Goal: Transaction & Acquisition: Subscribe to service/newsletter

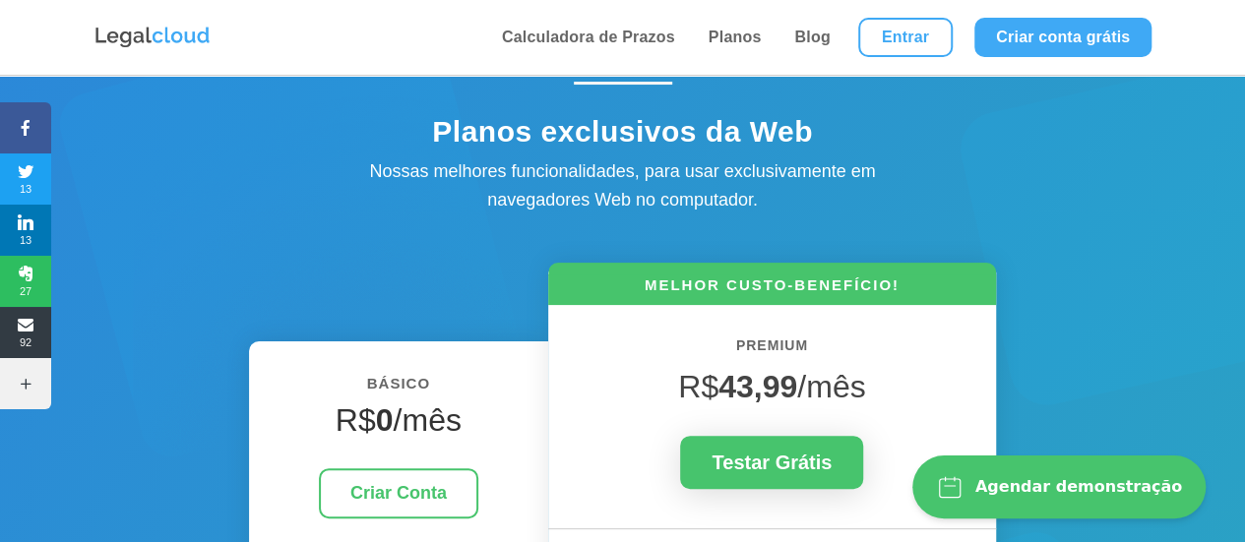
scroll to position [98, 0]
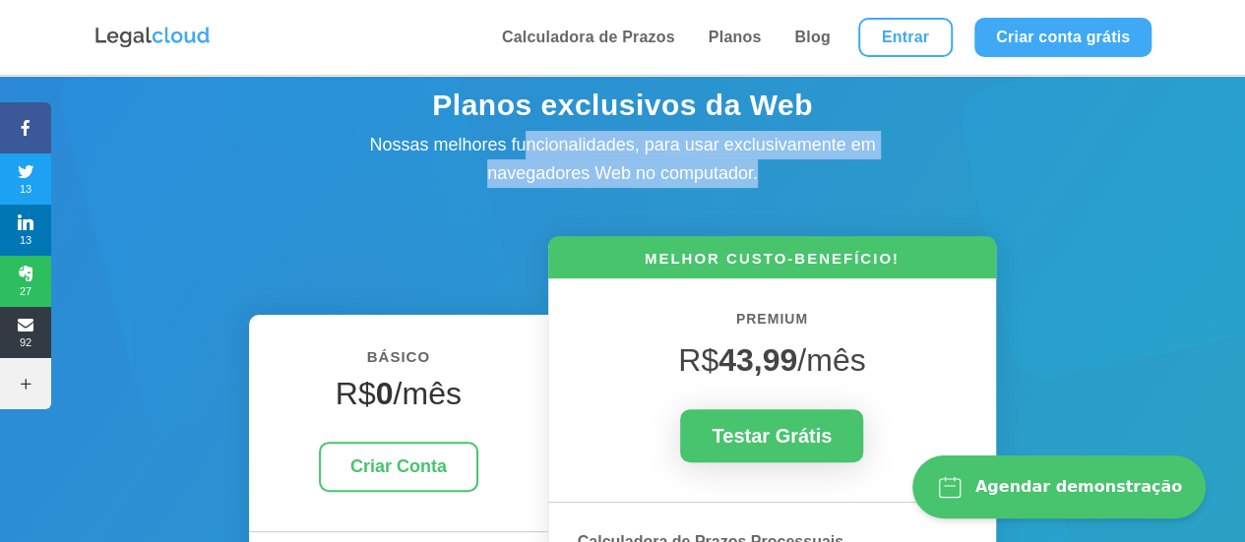
drag, startPoint x: 526, startPoint y: 149, endPoint x: 853, endPoint y: 160, distance: 328.0
click at [853, 160] on div "Nossas melhores funcionalidades, para usar exclusivamente em navegadores Web no…" at bounding box center [623, 159] width 591 height 57
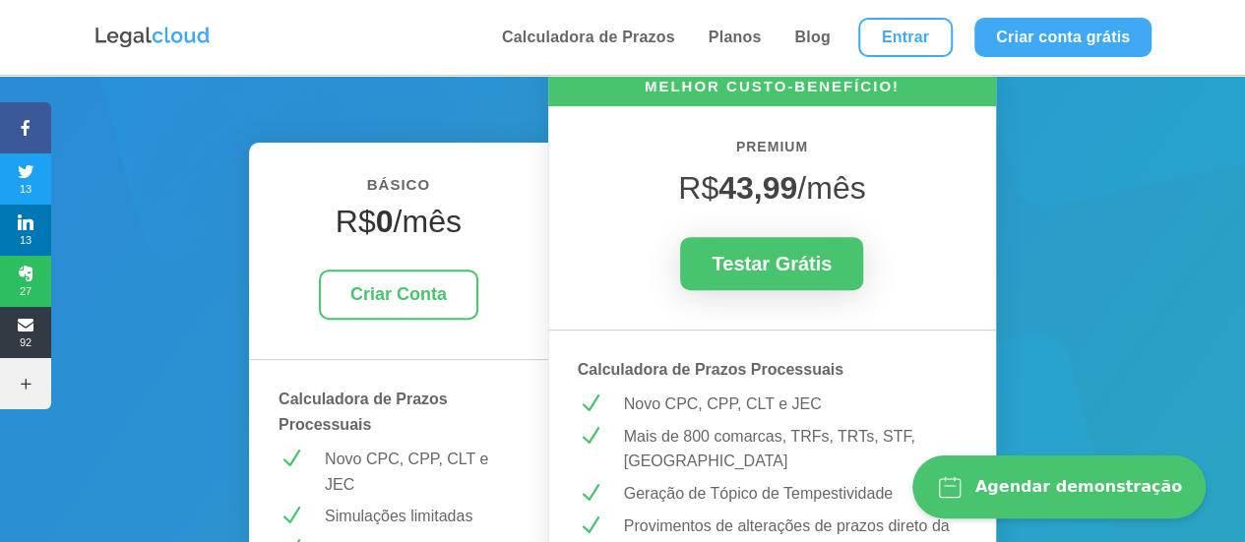
scroll to position [394, 0]
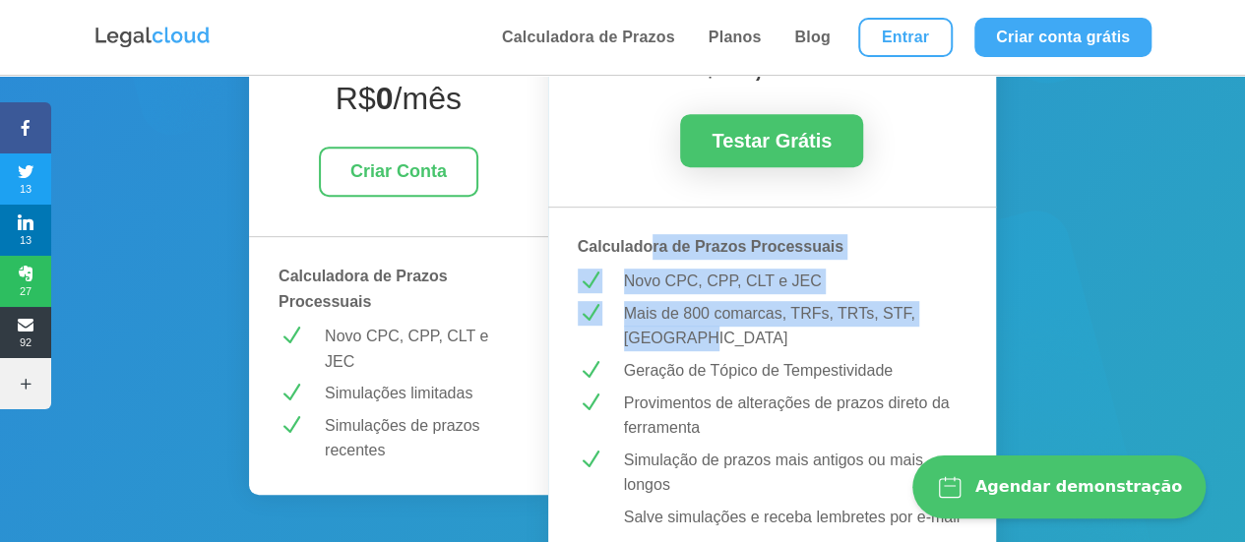
drag, startPoint x: 658, startPoint y: 257, endPoint x: 764, endPoint y: 343, distance: 136.4
click at [684, 320] on p "Mais de 800 comarcas, TRFs, TRTs, STF, [GEOGRAPHIC_DATA]" at bounding box center [795, 326] width 343 height 50
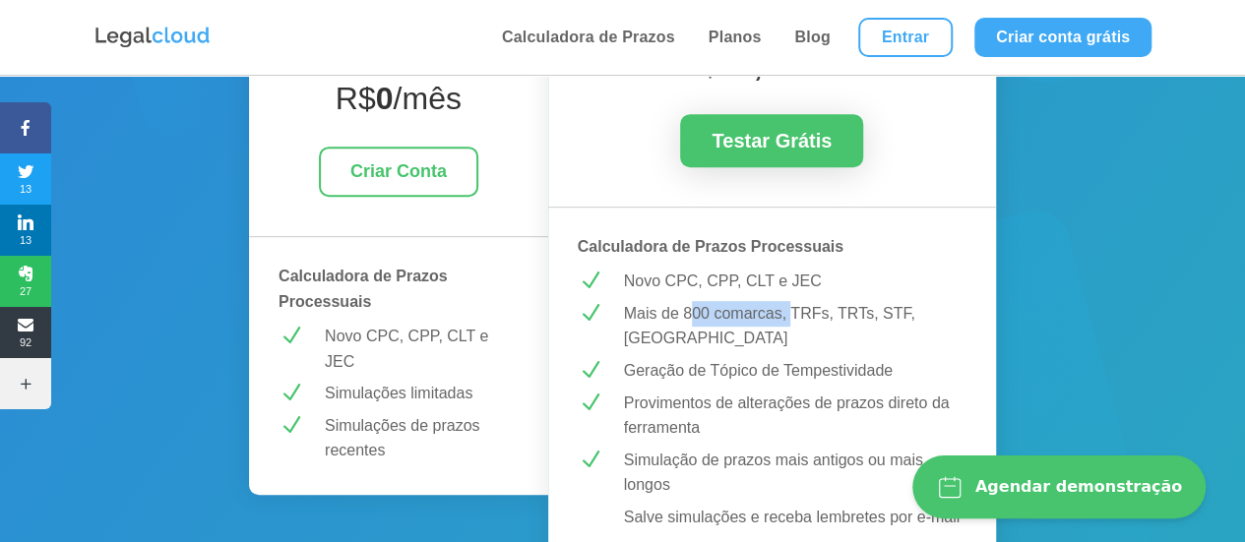
drag, startPoint x: 693, startPoint y: 317, endPoint x: 791, endPoint y: 315, distance: 98.4
click at [791, 315] on p "Mais de 800 comarcas, TRFs, TRTs, STF, [GEOGRAPHIC_DATA]" at bounding box center [795, 326] width 343 height 50
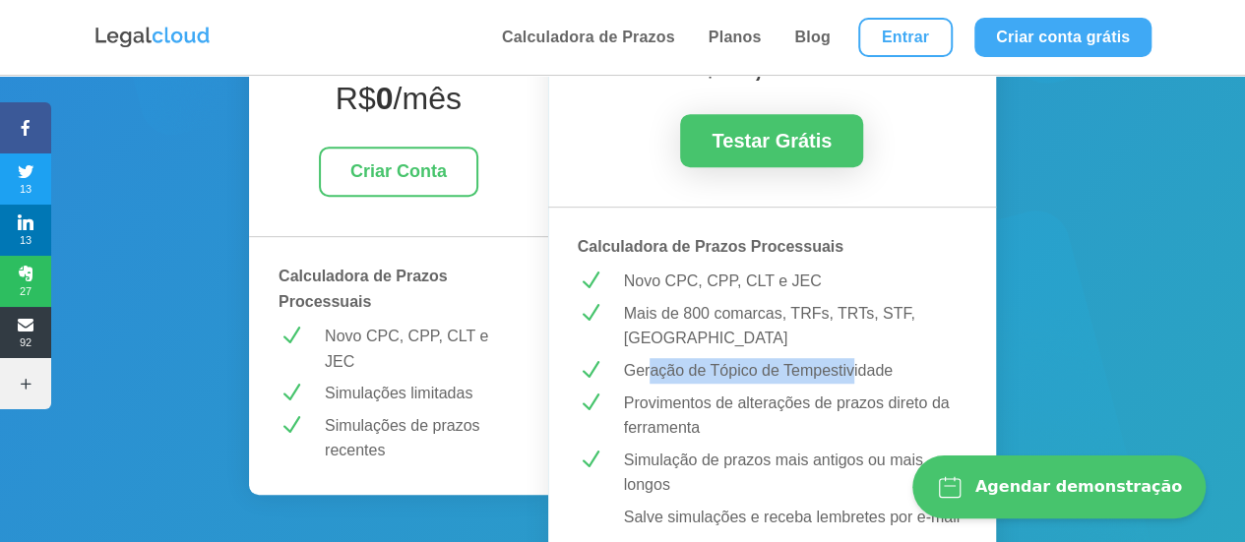
drag, startPoint x: 652, startPoint y: 368, endPoint x: 850, endPoint y: 372, distance: 198.8
click at [850, 372] on p "Geração de Tópico de Tempestividade" at bounding box center [795, 371] width 343 height 26
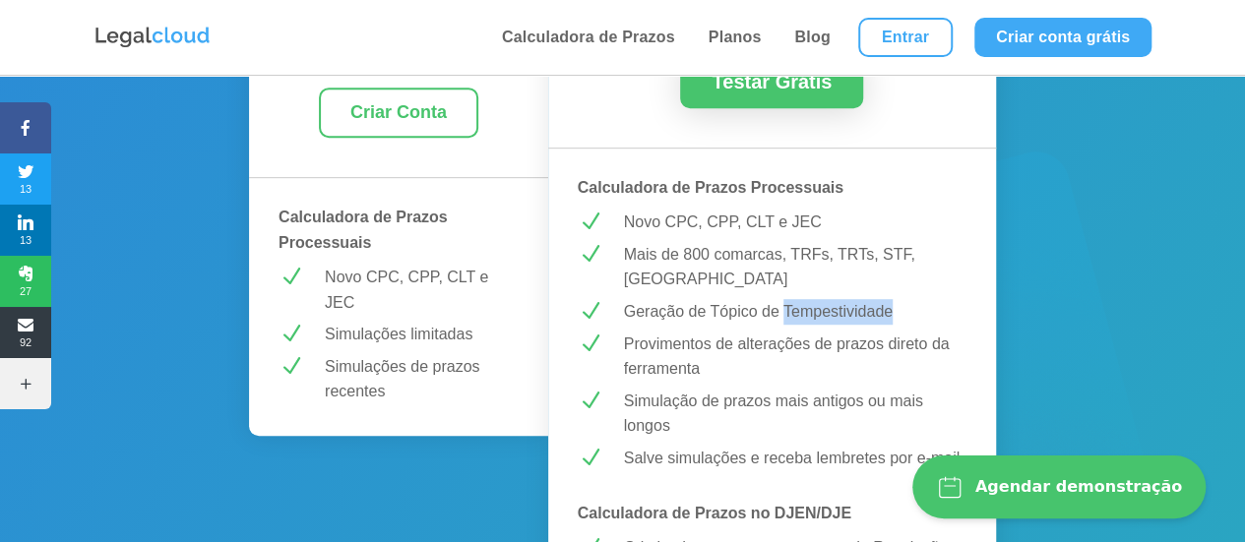
scroll to position [492, 0]
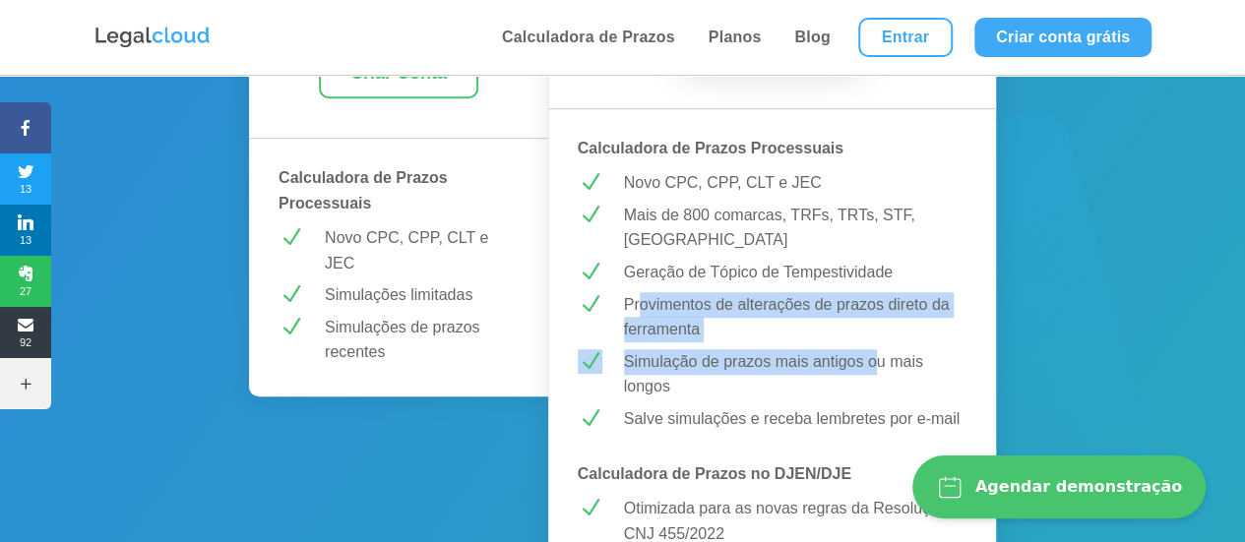
drag, startPoint x: 638, startPoint y: 304, endPoint x: 874, endPoint y: 361, distance: 243.0
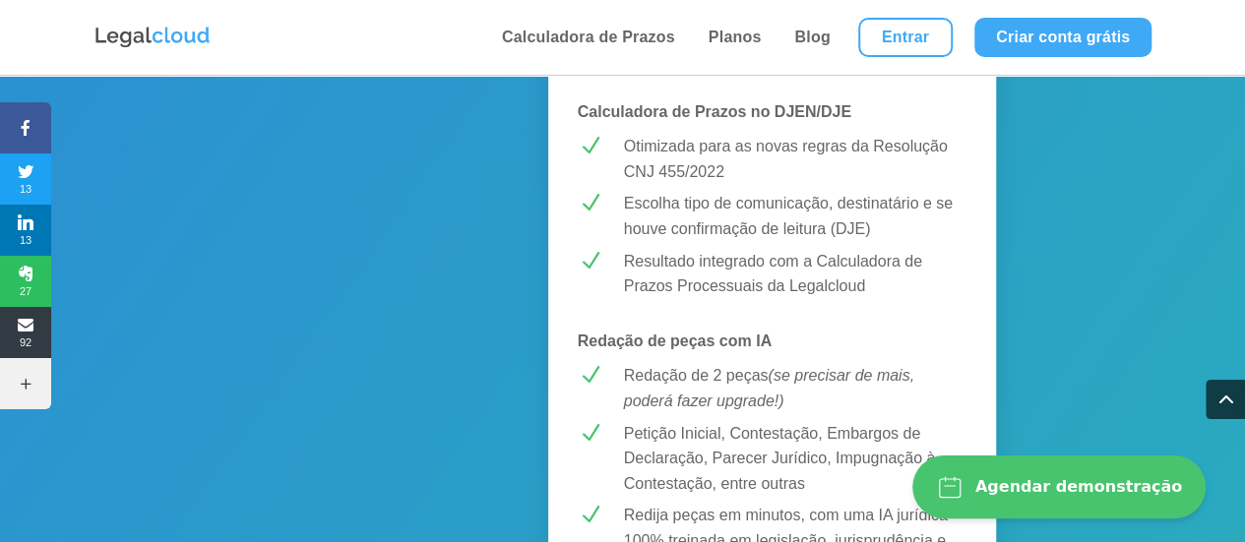
scroll to position [886, 0]
